Goal: Task Accomplishment & Management: Manage account settings

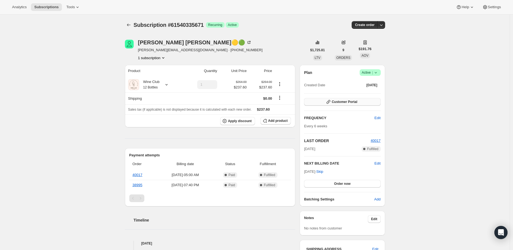
click at [342, 102] on span "Customer Portal" at bounding box center [344, 102] width 25 height 4
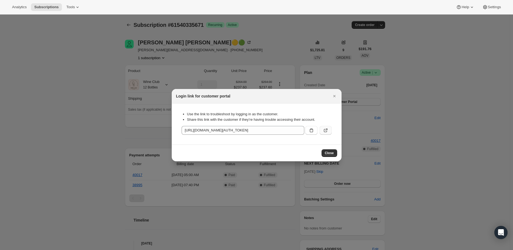
click at [327, 128] on icon ":rc1:" at bounding box center [325, 130] width 5 height 5
click at [335, 97] on icon "Close" at bounding box center [334, 96] width 2 height 2
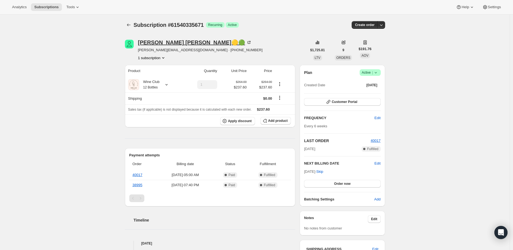
click at [246, 41] on icon at bounding box center [248, 42] width 5 height 5
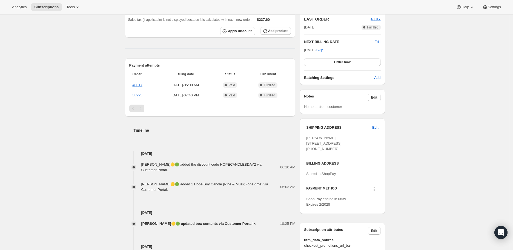
scroll to position [152, 0]
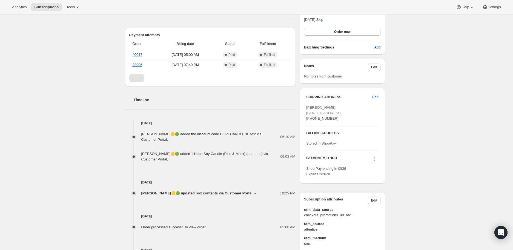
click at [253, 191] on icon at bounding box center [255, 193] width 5 height 5
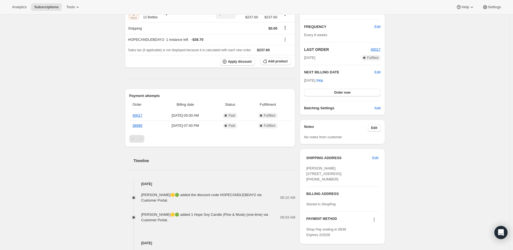
scroll to position [0, 0]
